Goal: Browse casually: Explore the website without a specific task or goal

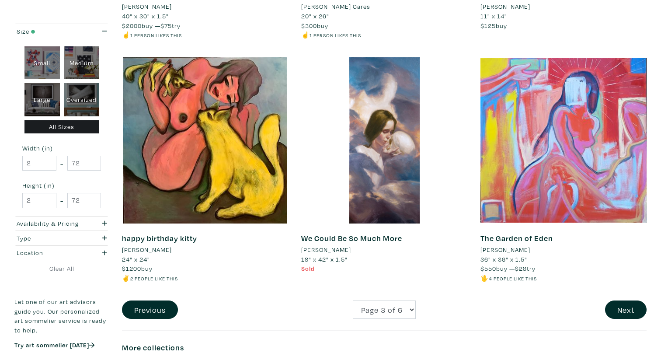
scroll to position [1878, 0]
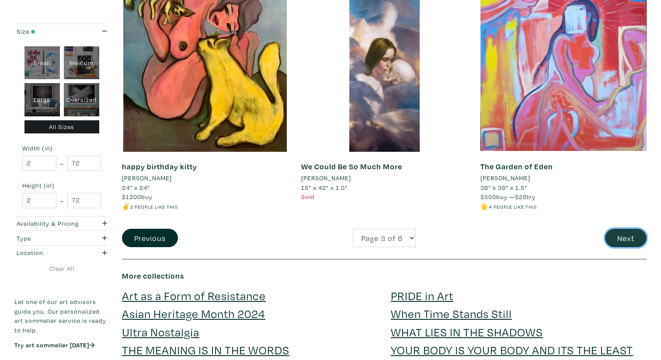
click at [613, 235] on button "Next" at bounding box center [626, 237] width 42 height 19
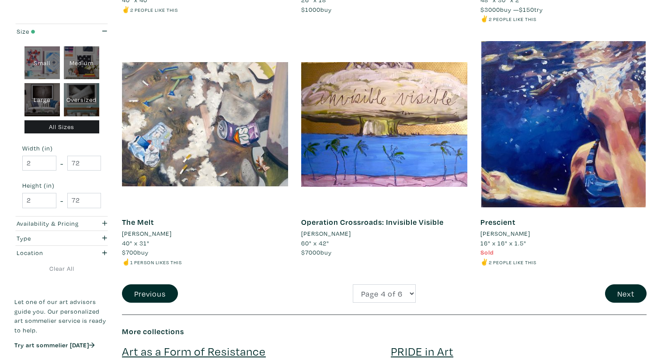
scroll to position [1833, 0]
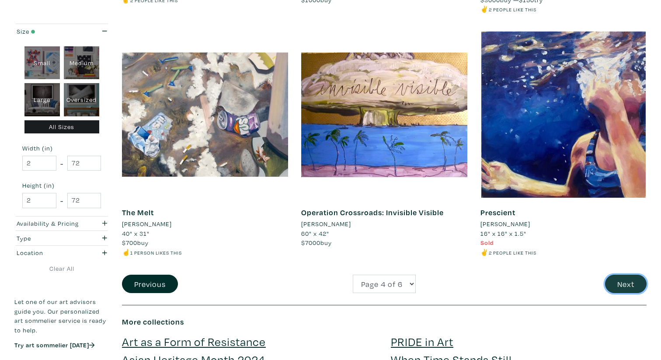
click at [634, 285] on button "Next" at bounding box center [626, 283] width 42 height 19
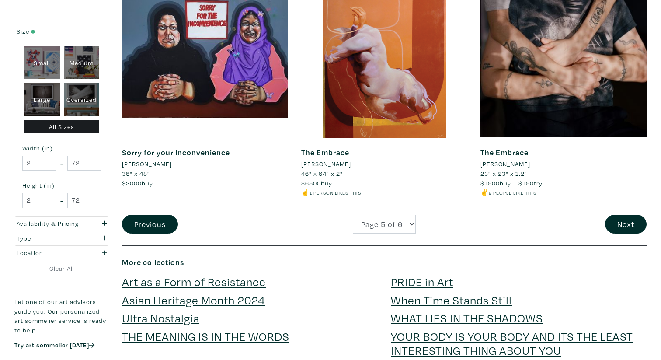
scroll to position [1917, 0]
